Goal: Contribute content

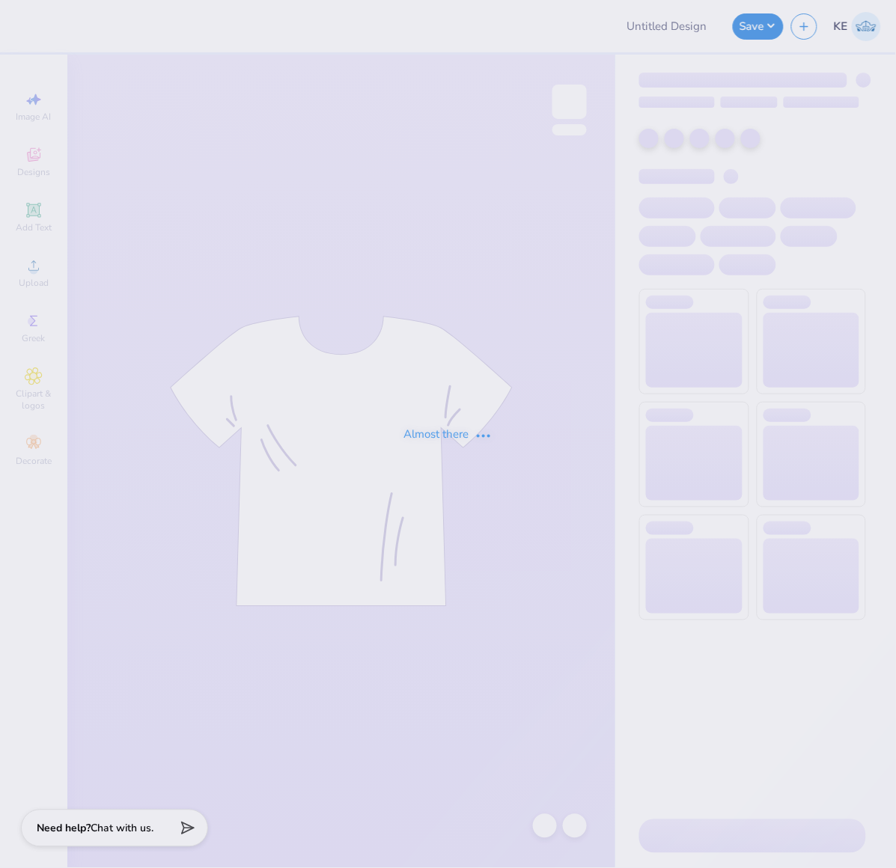
type input "Sigma Chi Beach/Parents Weekend"
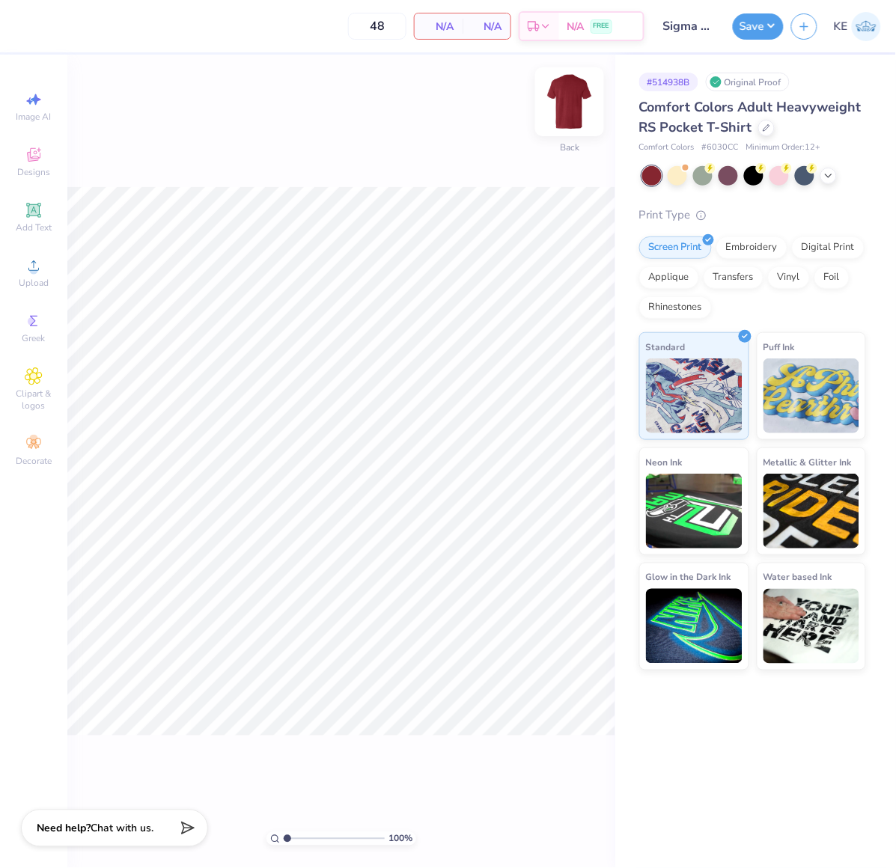
click at [566, 103] on img at bounding box center [569, 102] width 60 height 60
click at [31, 163] on icon at bounding box center [34, 155] width 18 height 18
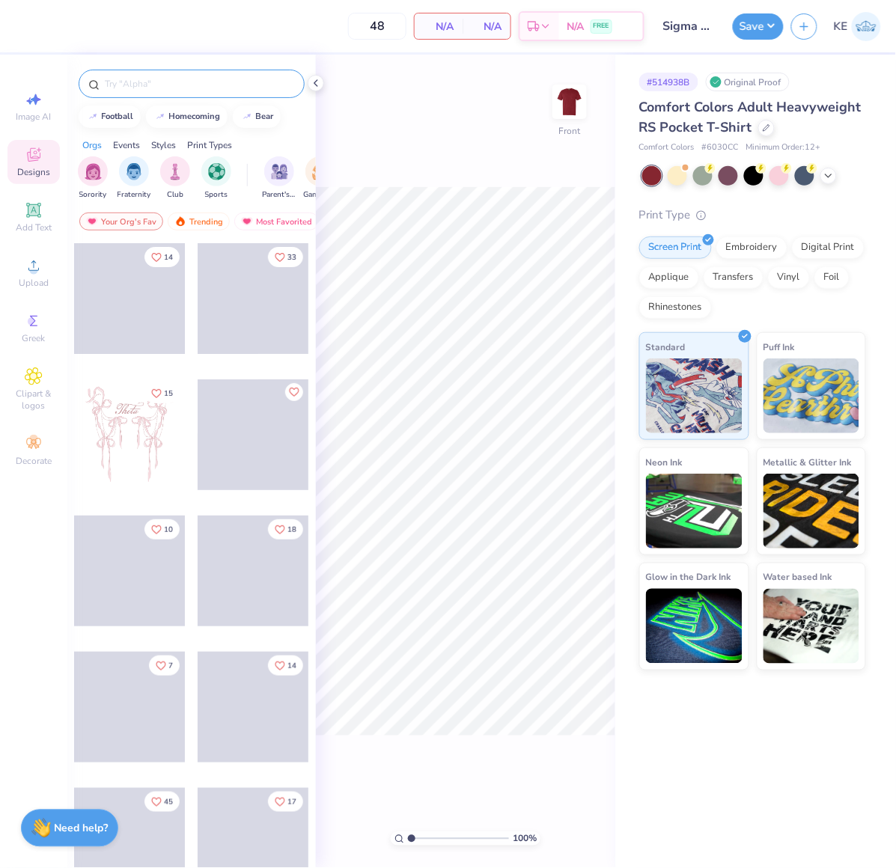
click at [167, 76] on input "text" at bounding box center [199, 83] width 192 height 15
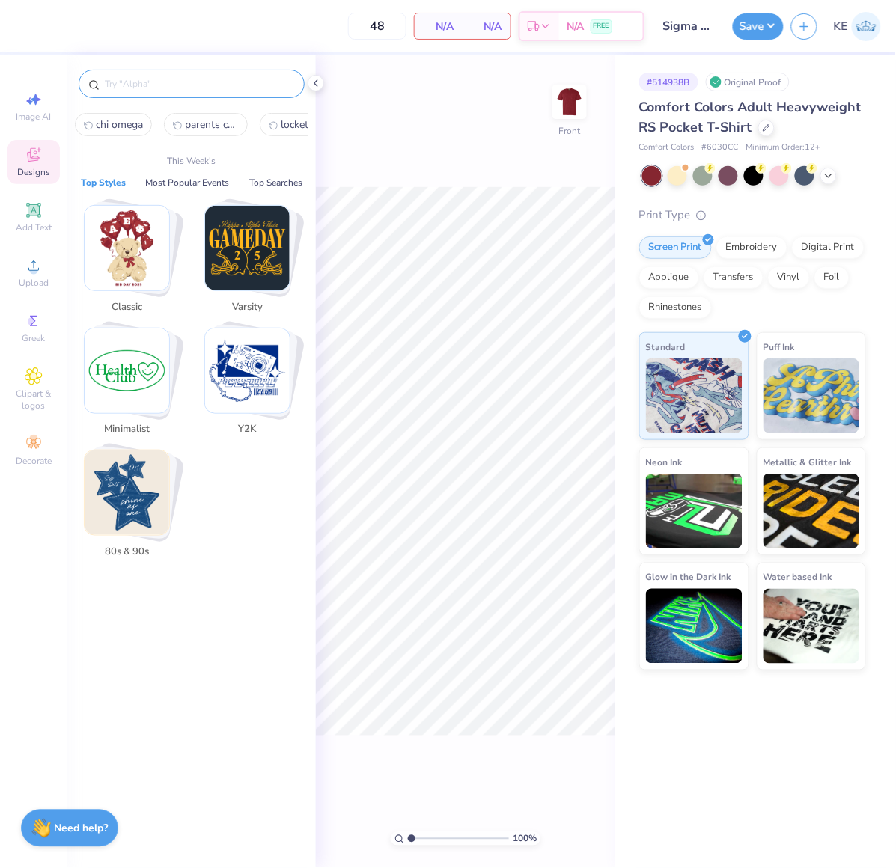
click at [195, 82] on input "text" at bounding box center [199, 83] width 192 height 15
paste input "Sigma Alpha Epsilon Football Stadium"
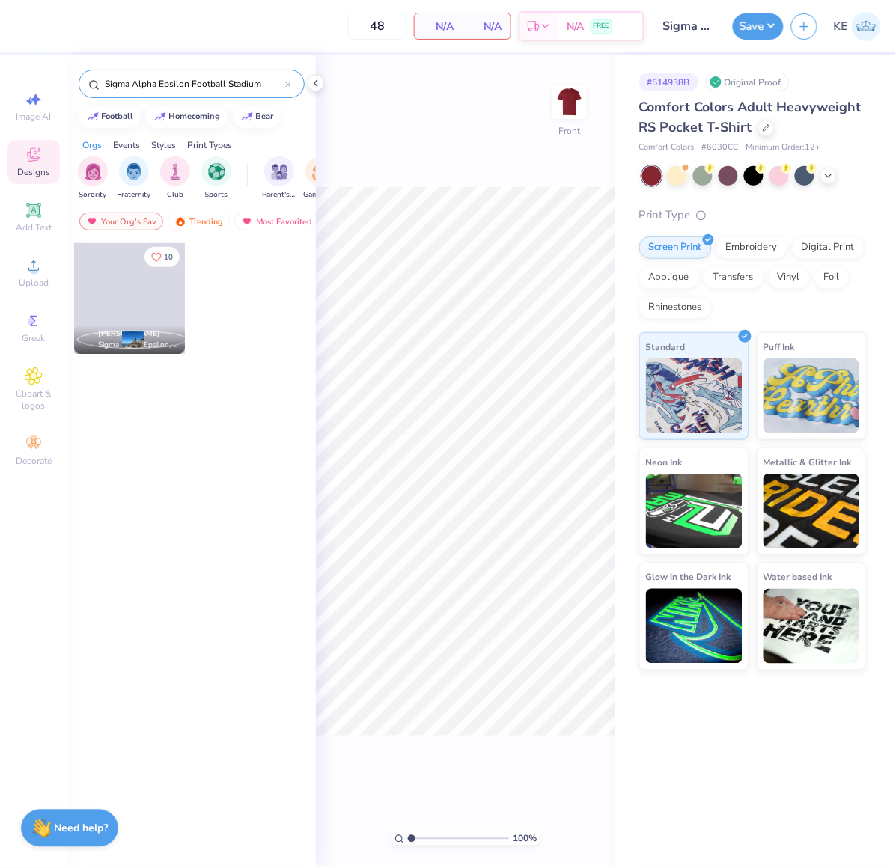
type input "Sigma Alpha Epsilon Football Stadium"
click at [132, 294] on span at bounding box center [129, 298] width 111 height 111
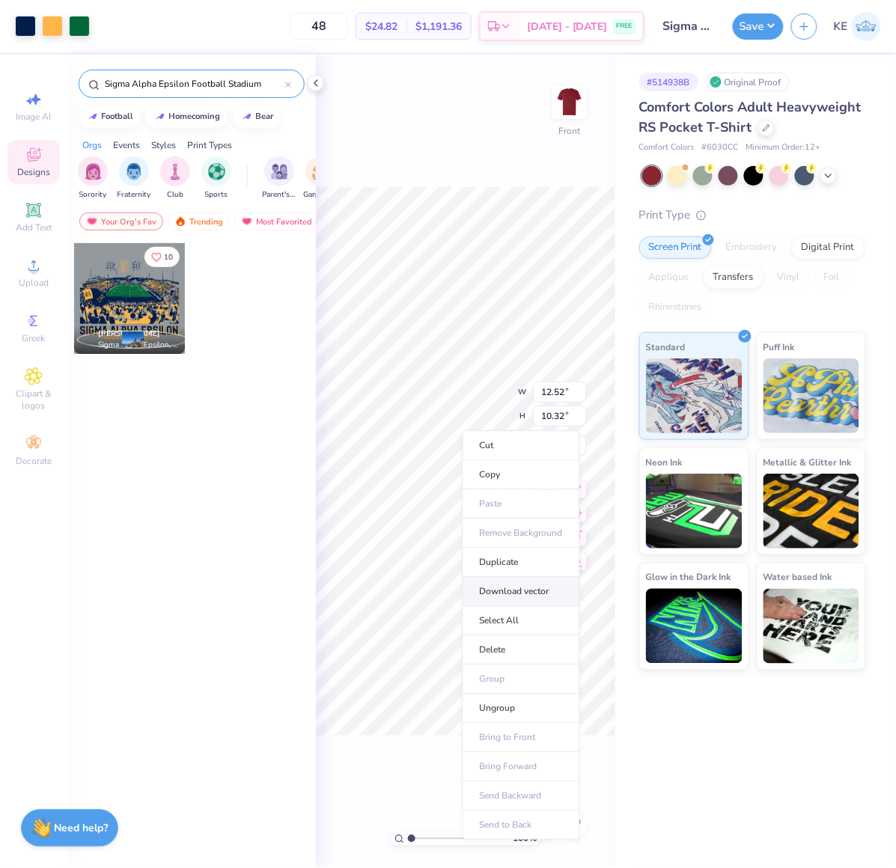
click at [539, 584] on li "Download vector" at bounding box center [520, 592] width 117 height 29
